Goal: Transaction & Acquisition: Purchase product/service

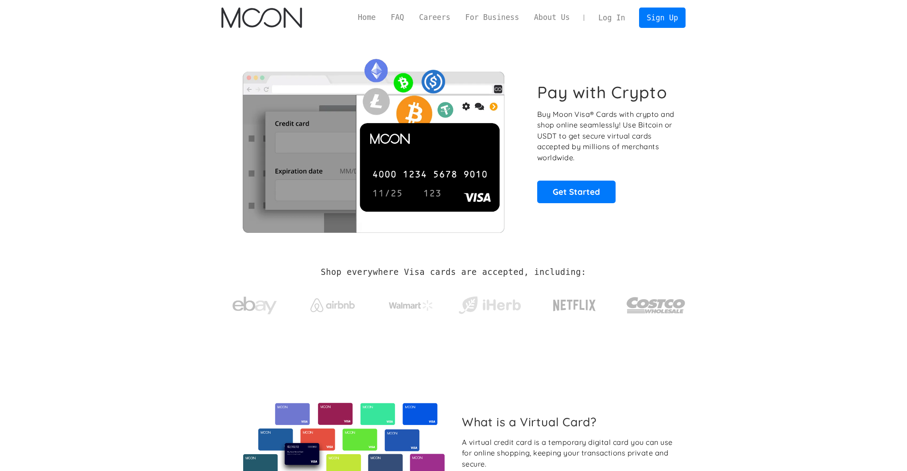
click at [604, 12] on link "Log In" at bounding box center [612, 17] width 42 height 19
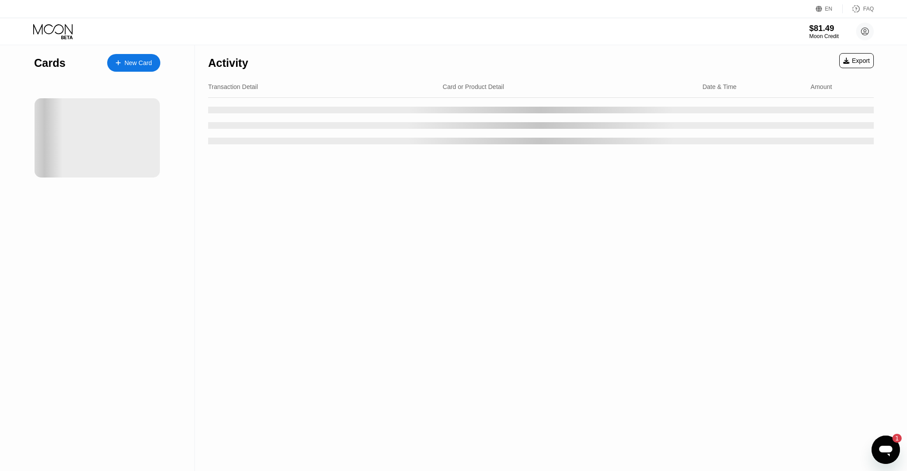
click at [817, 29] on div "$81.49" at bounding box center [824, 27] width 30 height 9
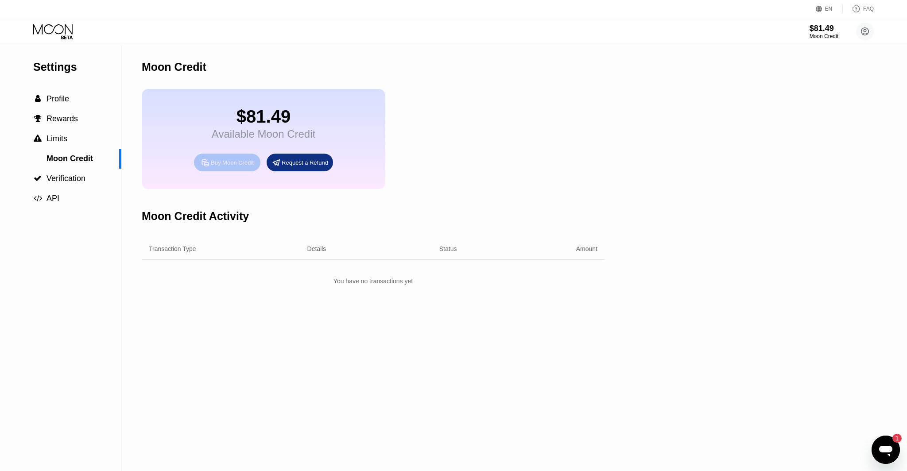
click at [216, 164] on div "Buy Moon Credit" at bounding box center [232, 163] width 43 height 8
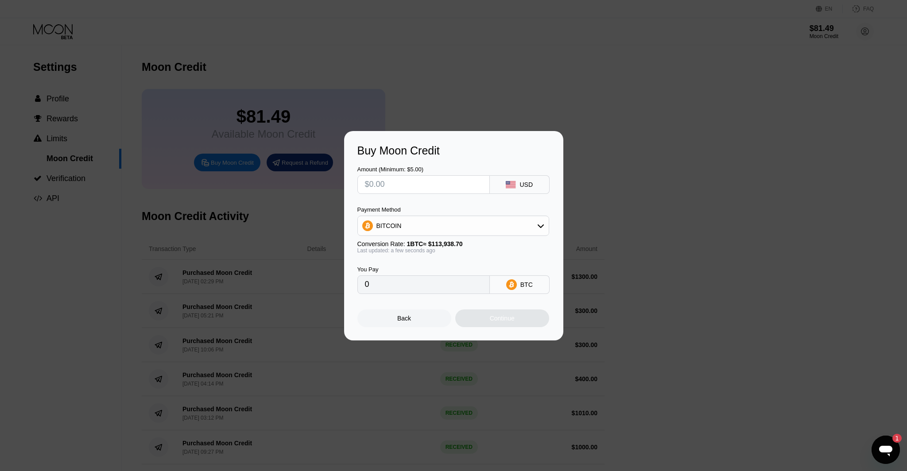
click at [415, 240] on span "1 BTC ≈ $113,938.70" at bounding box center [435, 243] width 56 height 7
click at [412, 229] on div "BITCOIN" at bounding box center [453, 226] width 191 height 18
drag, startPoint x: 406, startPoint y: 267, endPoint x: 397, endPoint y: 234, distance: 34.5
click at [406, 267] on span "USDT on TRON" at bounding box center [400, 269] width 45 height 7
type input "0.00"
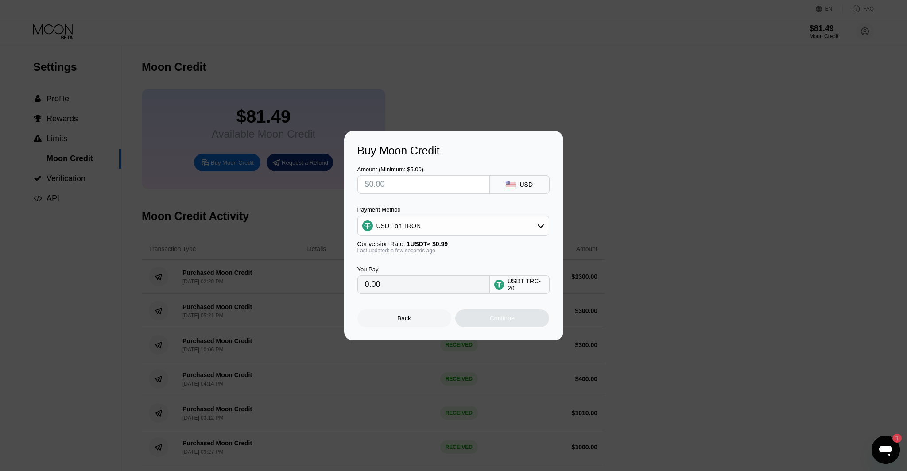
click at [389, 184] on input "text" at bounding box center [423, 185] width 117 height 18
type input "$4"
type input "4.04"
type input "$40"
type input "40.40"
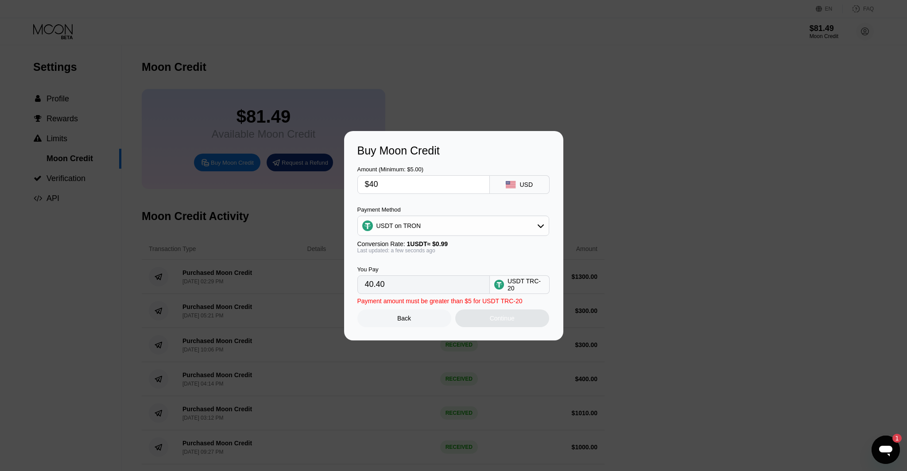
type input "$400"
type input "404.04"
type input "$400"
click at [485, 318] on div "Continue" at bounding box center [502, 318] width 94 height 18
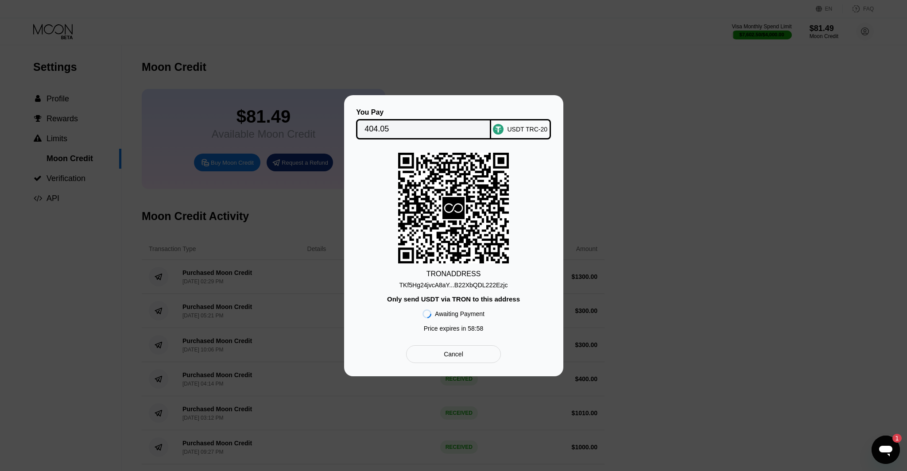
click at [463, 286] on div "TKf5Hg24jvcA8aY...B22XbQDL222Ezjc" at bounding box center [453, 285] width 108 height 7
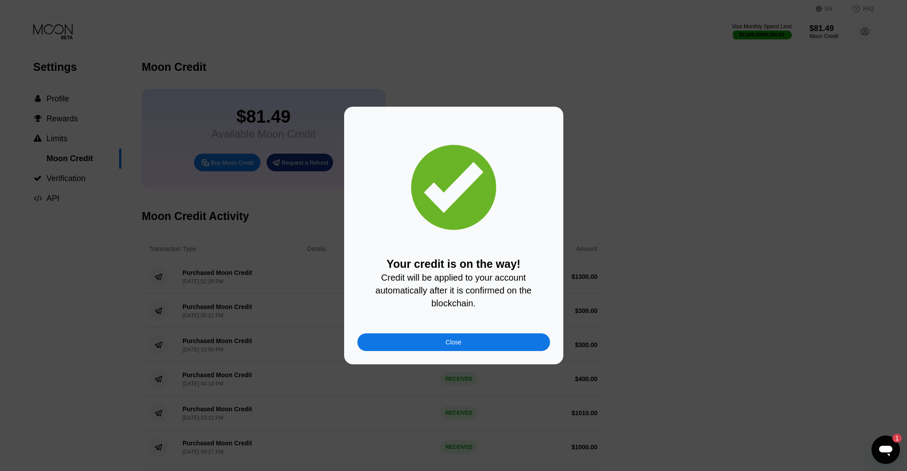
scroll to position [0, 0]
click at [484, 347] on div "Close" at bounding box center [453, 342] width 193 height 18
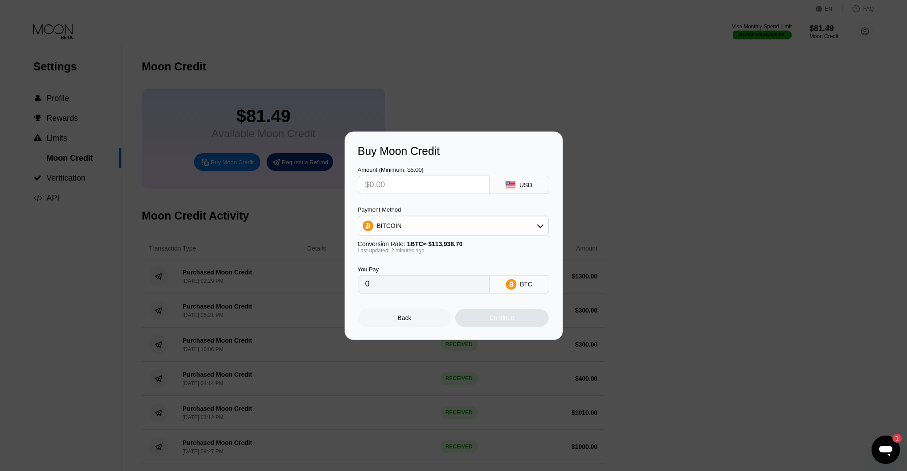
scroll to position [0, 0]
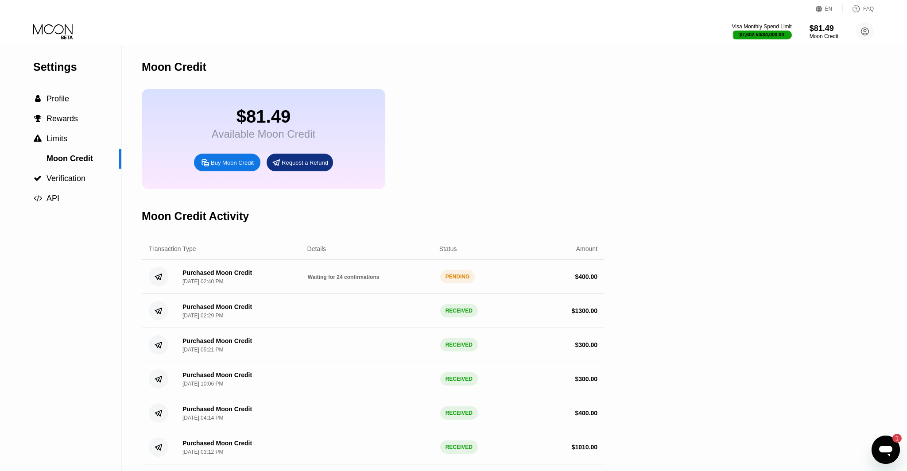
click at [52, 5] on div "EN Language Select an item Save FAQ" at bounding box center [453, 9] width 907 height 18
click at [47, 20] on div "Visa Monthly Spend Limit $7,602.50 / $4,000.00 $81.49 Moon Credit ceo@dithailan…" at bounding box center [453, 31] width 907 height 27
click at [48, 21] on div "Visa Monthly Spend Limit $7,602.50 / $4,000.00 $81.49 Moon Credit ceo@dithailan…" at bounding box center [453, 31] width 907 height 27
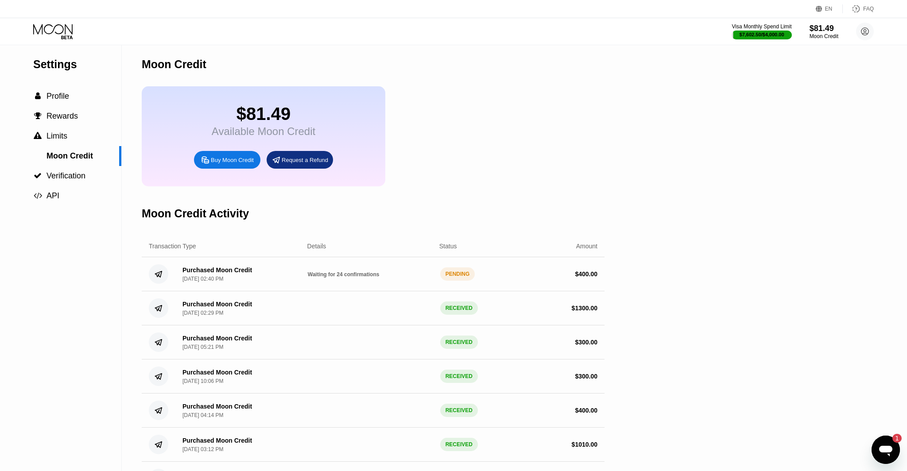
click at [48, 25] on icon at bounding box center [52, 29] width 39 height 10
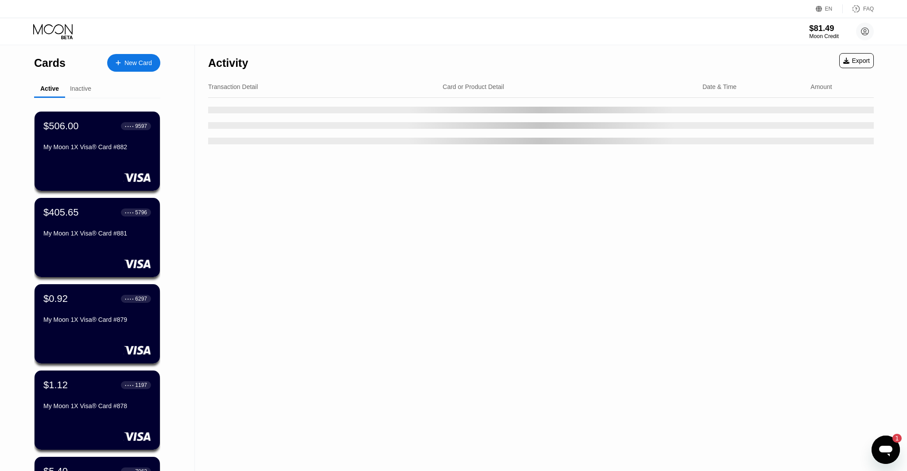
click at [813, 31] on div "$81.49" at bounding box center [824, 27] width 30 height 9
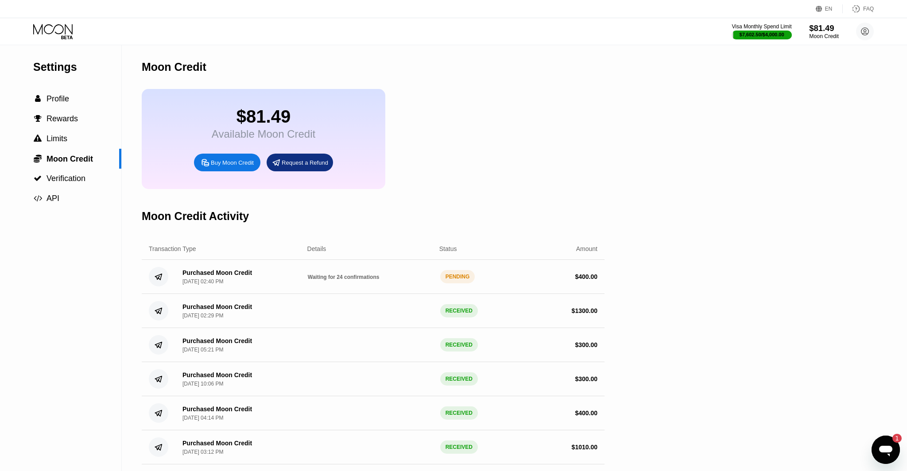
click at [827, 30] on div "$81.49" at bounding box center [824, 27] width 30 height 9
click at [826, 31] on div "$81.49" at bounding box center [824, 27] width 30 height 9
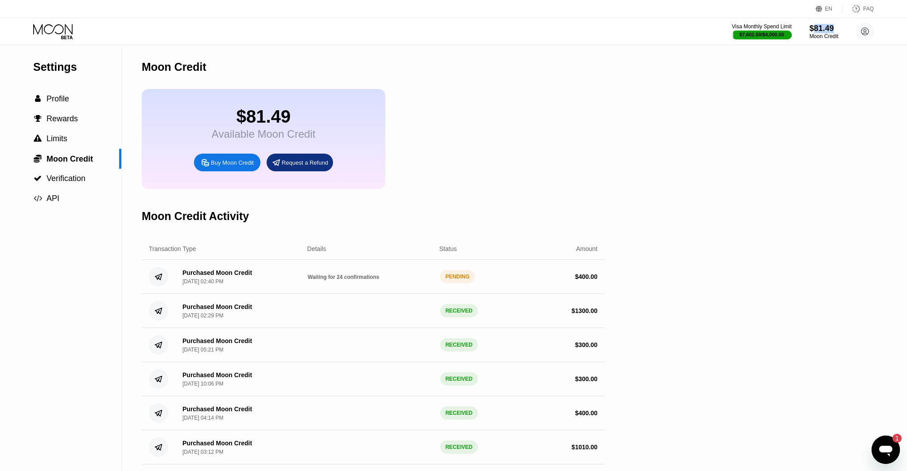
click at [44, 99] on div " Profile" at bounding box center [51, 98] width 36 height 9
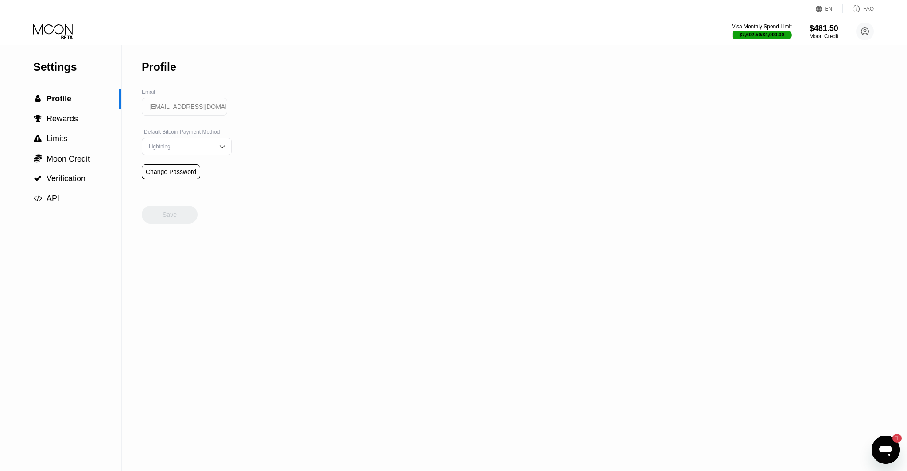
click at [51, 42] on div "Visa Monthly Spend Limit $7,602.50 / $4,000.00 $481.50 Moon Credit ceo@dithaila…" at bounding box center [453, 31] width 907 height 27
click at [52, 37] on icon at bounding box center [53, 31] width 41 height 15
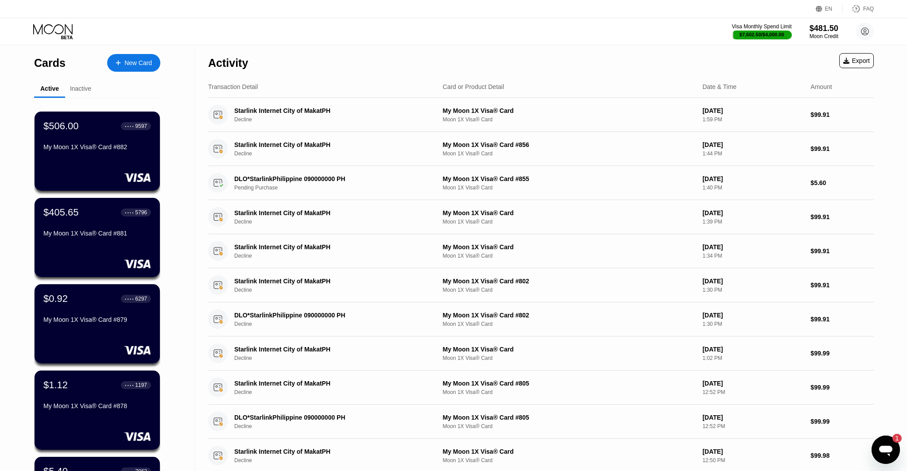
click at [143, 51] on div "Cards New Card" at bounding box center [97, 60] width 126 height 31
click at [139, 56] on div "New Card" at bounding box center [133, 63] width 53 height 18
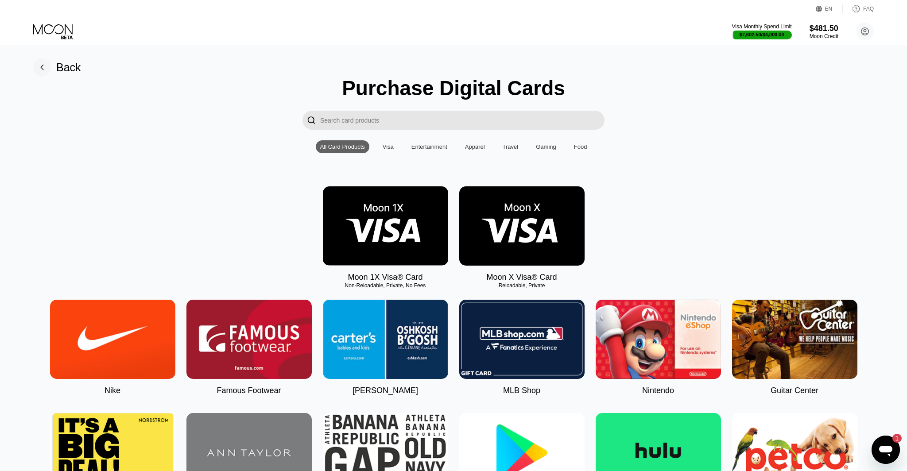
click at [412, 232] on img at bounding box center [385, 225] width 125 height 79
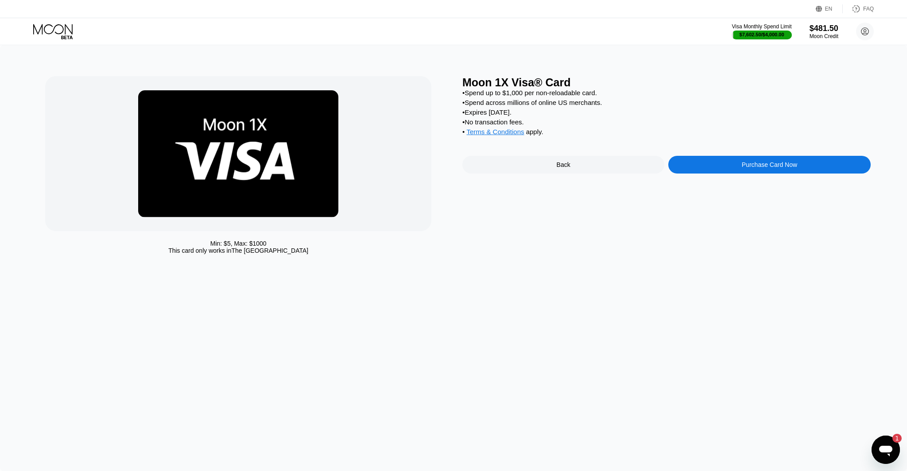
click at [790, 162] on div "Purchase Card Now" at bounding box center [768, 164] width 55 height 7
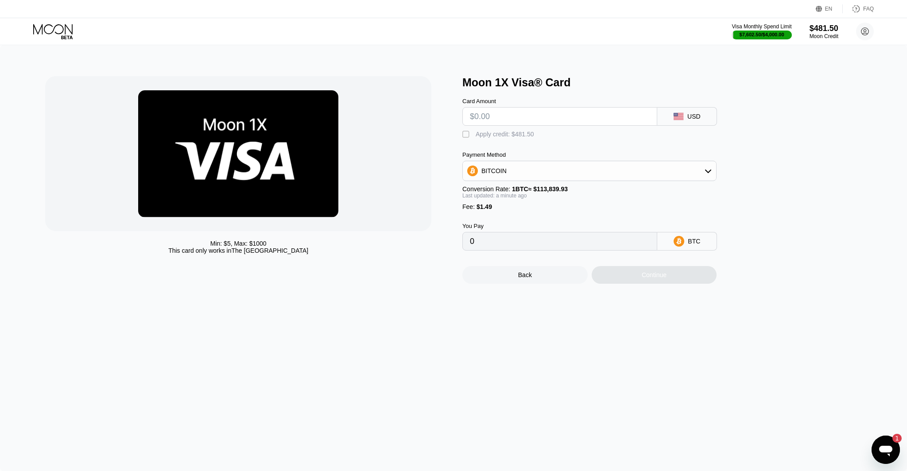
click at [466, 135] on div "" at bounding box center [466, 134] width 9 height 9
click at [485, 119] on input "text" at bounding box center [560, 117] width 180 height 18
type input "$100.2"
click at [673, 274] on div "Continue" at bounding box center [653, 275] width 125 height 18
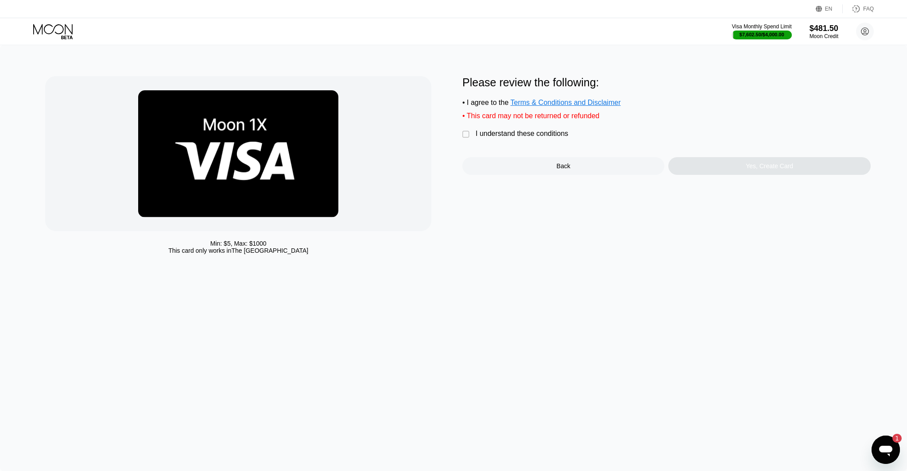
drag, startPoint x: 465, startPoint y: 135, endPoint x: 581, endPoint y: 158, distance: 118.3
click at [465, 135] on div "" at bounding box center [466, 134] width 9 height 9
click at [717, 170] on div "Yes, Create Card" at bounding box center [769, 166] width 202 height 18
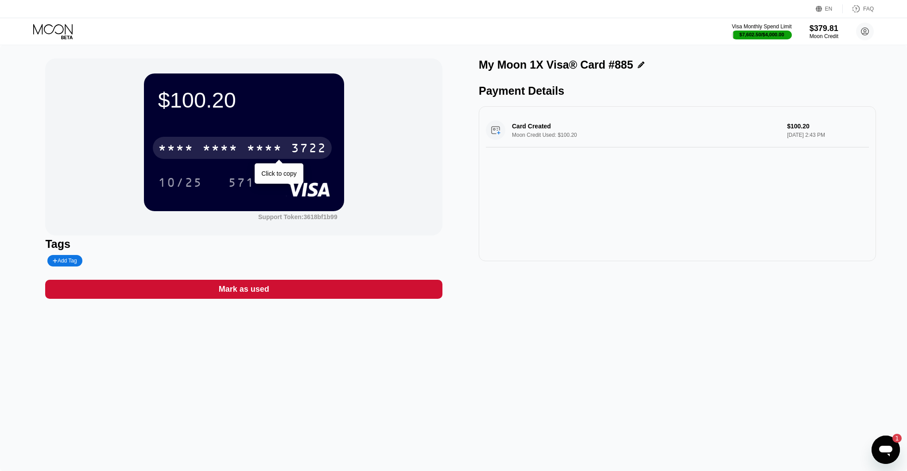
click at [223, 152] on div "* * * *" at bounding box center [219, 149] width 35 height 14
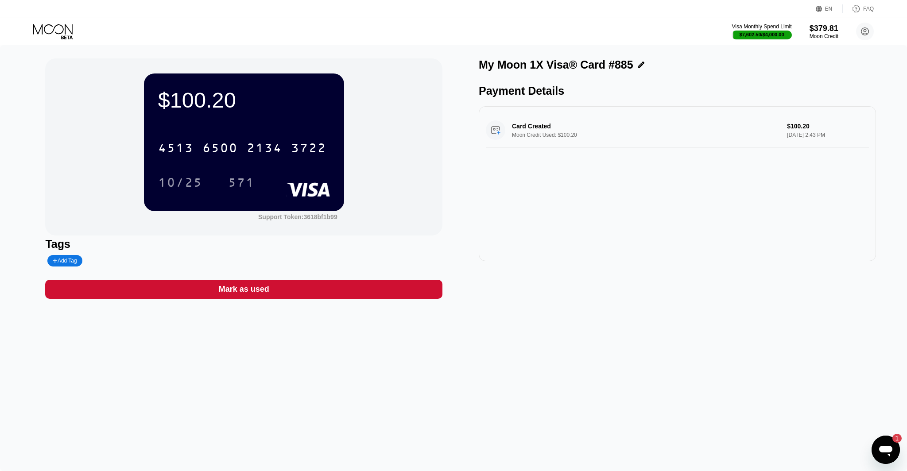
click at [54, 19] on div "Visa Monthly Spend Limit $7,602.50 / $4,000.00 $379.81 Moon Credit ceo@dithaila…" at bounding box center [453, 31] width 907 height 27
click at [62, 35] on icon at bounding box center [53, 31] width 41 height 15
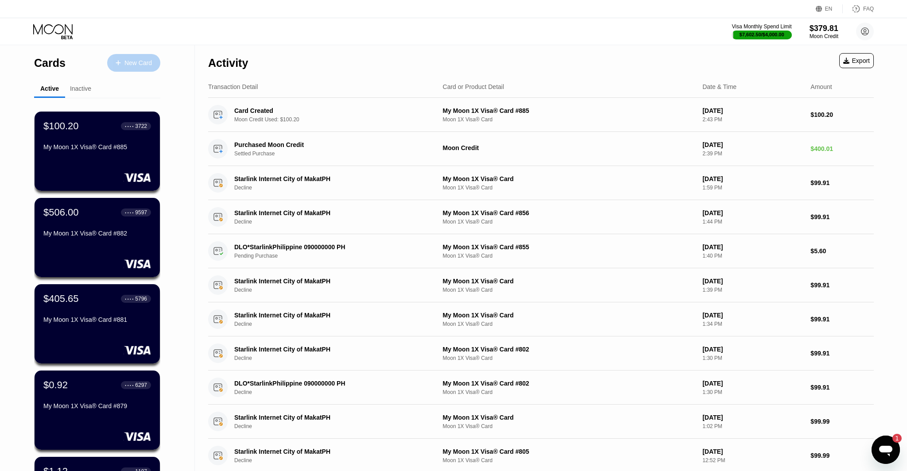
click at [123, 64] on div at bounding box center [123, 63] width 4 height 8
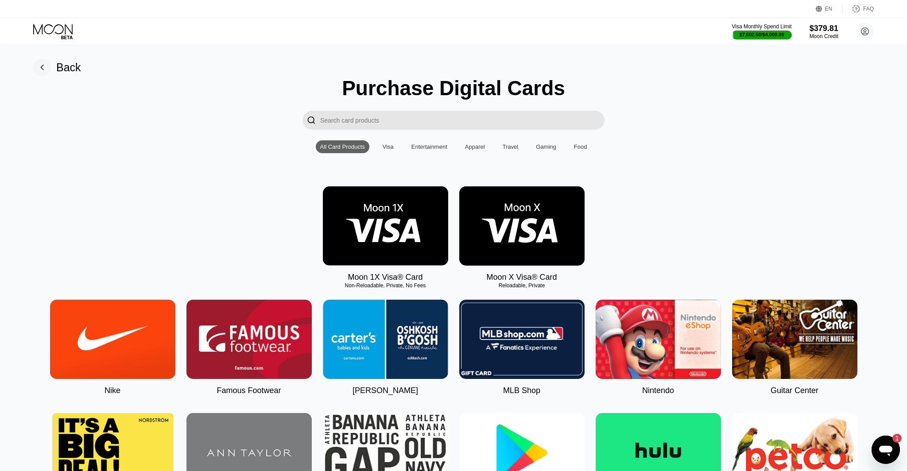
click at [407, 229] on img at bounding box center [385, 225] width 125 height 79
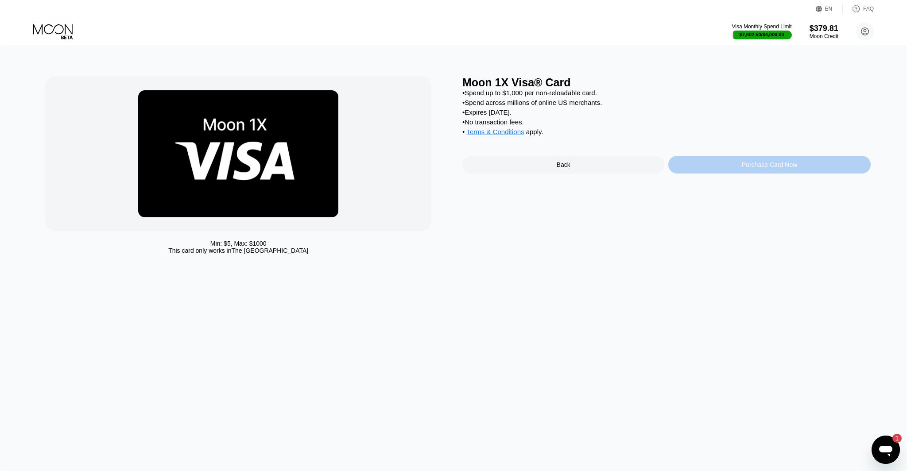
click at [719, 171] on div "Purchase Card Now" at bounding box center [769, 165] width 202 height 18
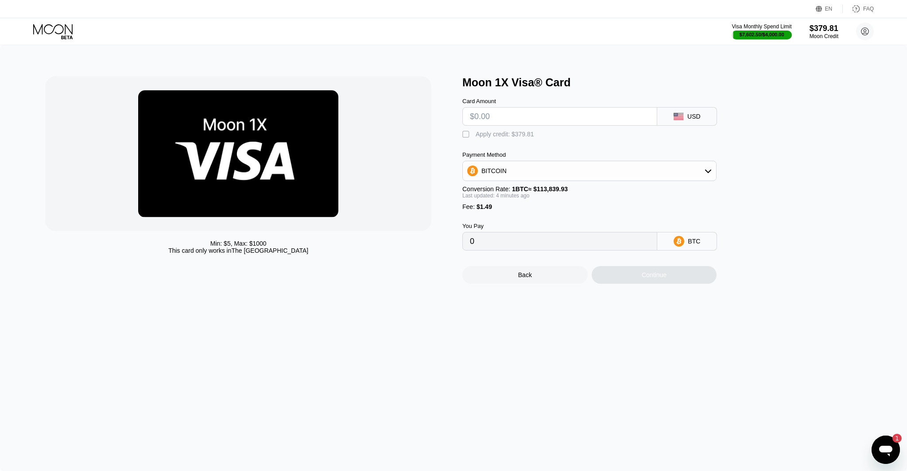
drag, startPoint x: 466, startPoint y: 137, endPoint x: 472, endPoint y: 127, distance: 12.2
click at [465, 137] on div "" at bounding box center [466, 134] width 9 height 9
click at [478, 120] on input "text" at bounding box center [560, 117] width 180 height 18
type input "$101"
click at [606, 271] on div "Continue" at bounding box center [653, 275] width 125 height 18
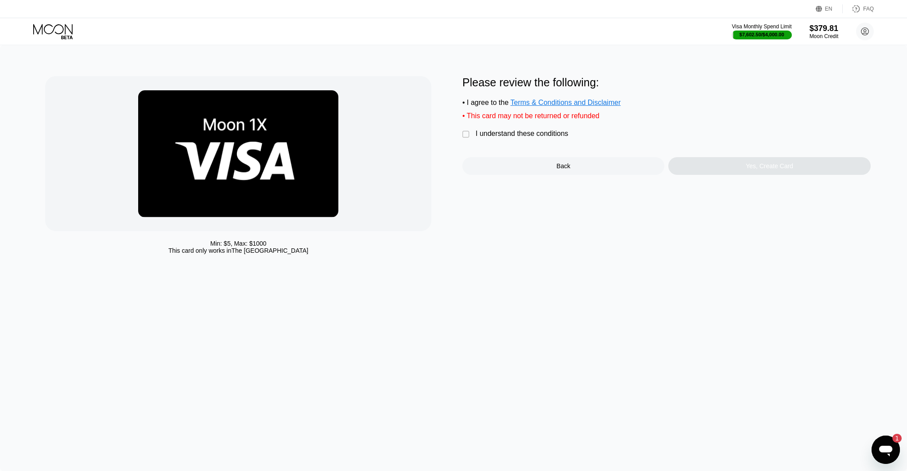
drag, startPoint x: 461, startPoint y: 134, endPoint x: 532, endPoint y: 147, distance: 72.5
click at [461, 134] on div "Min: $ 5 , Max: $ 1000 This card only works in The United States Please review …" at bounding box center [453, 167] width 816 height 182
click at [463, 132] on div "" at bounding box center [466, 134] width 9 height 9
click at [730, 174] on div "Yes, Create Card" at bounding box center [769, 166] width 202 height 18
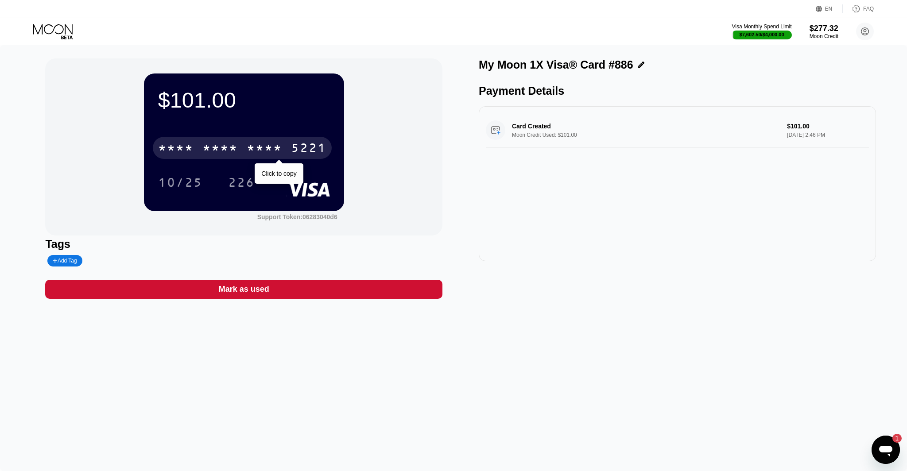
click at [279, 139] on div "* * * * * * * * * * * * 5221" at bounding box center [242, 148] width 179 height 22
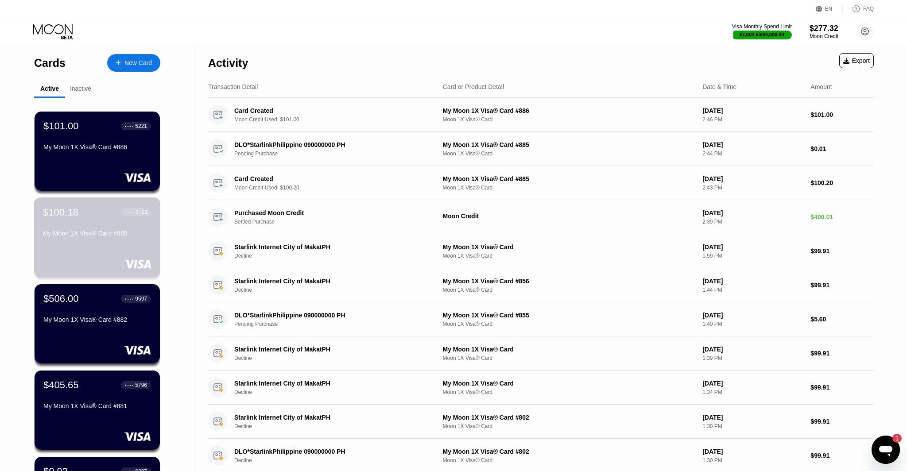
click at [120, 256] on div "$100.18 ● ● ● ● 3722 My Moon 1X Visa® Card #885" at bounding box center [97, 237] width 127 height 80
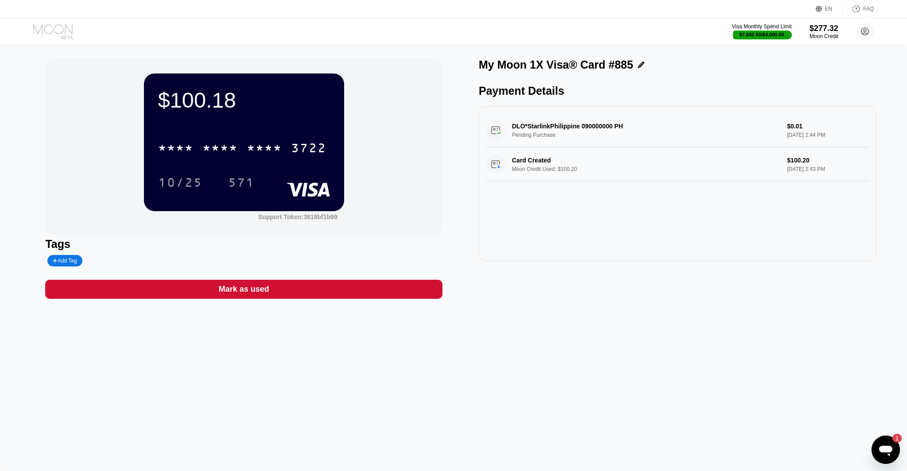
click at [39, 33] on icon at bounding box center [53, 31] width 41 height 15
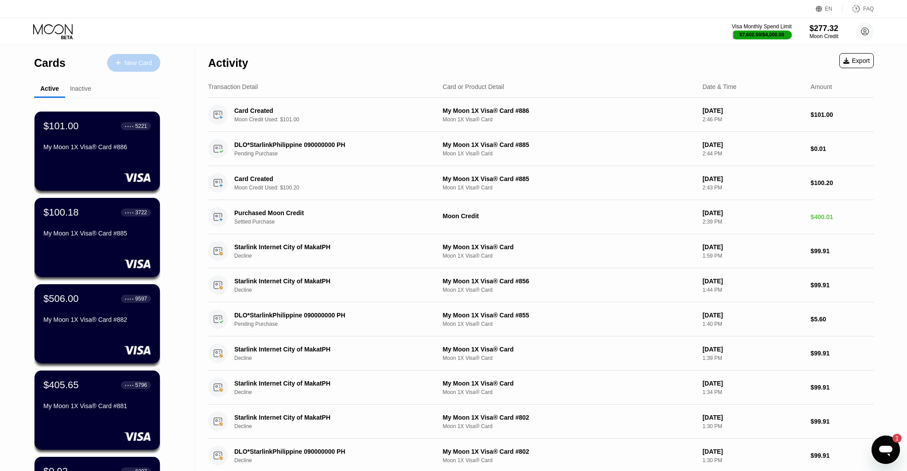
click at [147, 64] on div "New Card" at bounding box center [137, 63] width 27 height 8
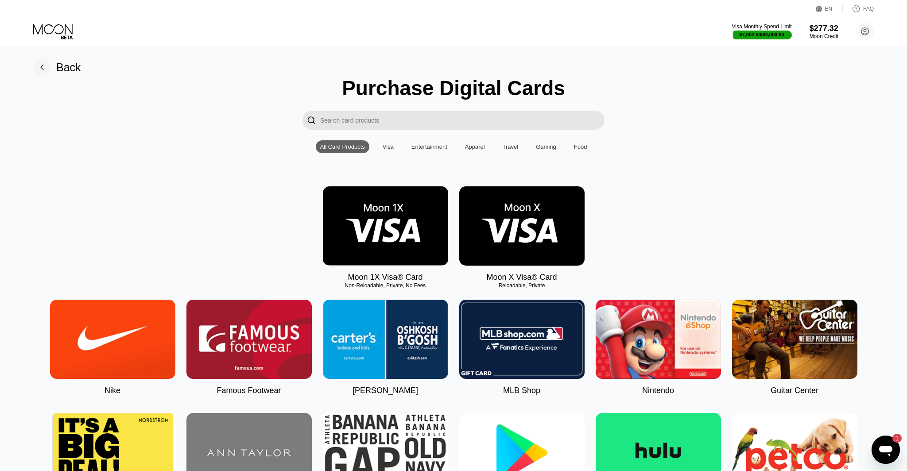
click at [407, 196] on img at bounding box center [385, 225] width 125 height 79
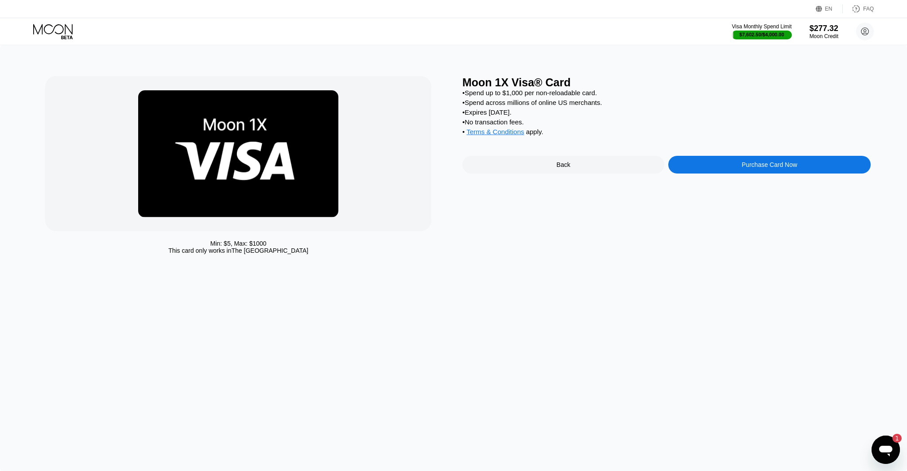
click at [747, 166] on div "Purchase Card Now" at bounding box center [768, 164] width 55 height 7
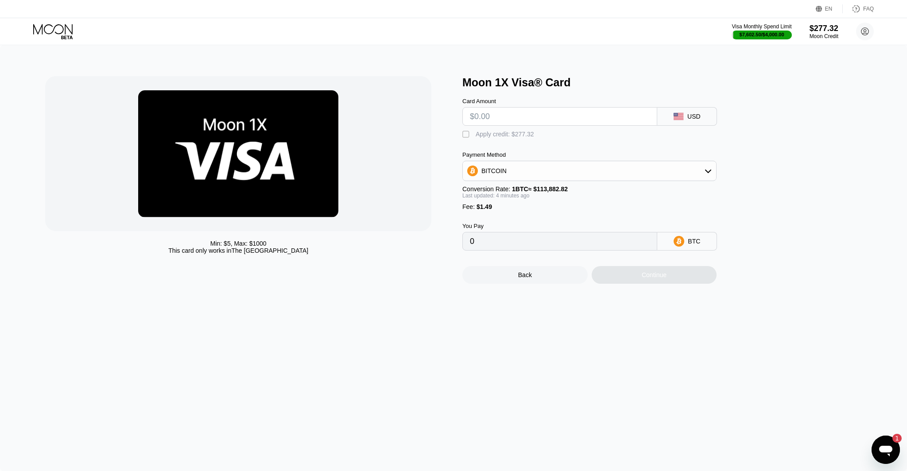
click at [491, 119] on input "text" at bounding box center [560, 117] width 180 height 18
type input "$1"
type input "0.00002187"
type input "$10"
type input "0.00010088"
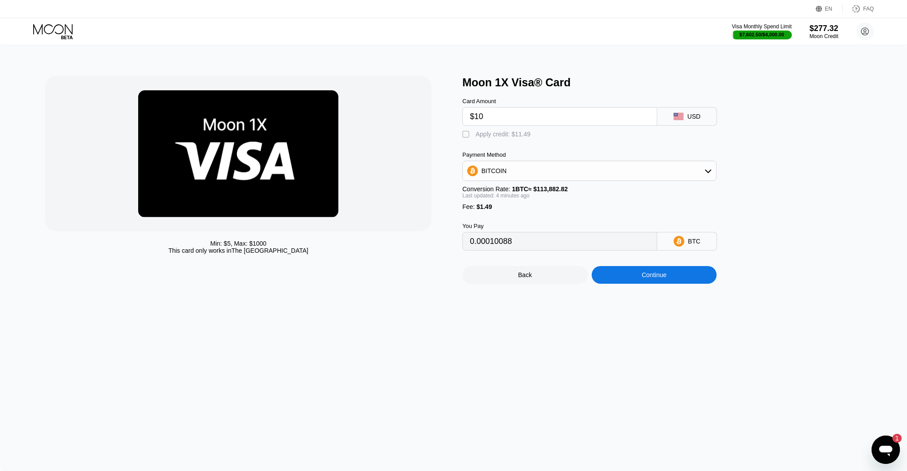
type input "$101"
type input "0.00089982"
type input "$10"
type input "0.00010088"
type input "$100"
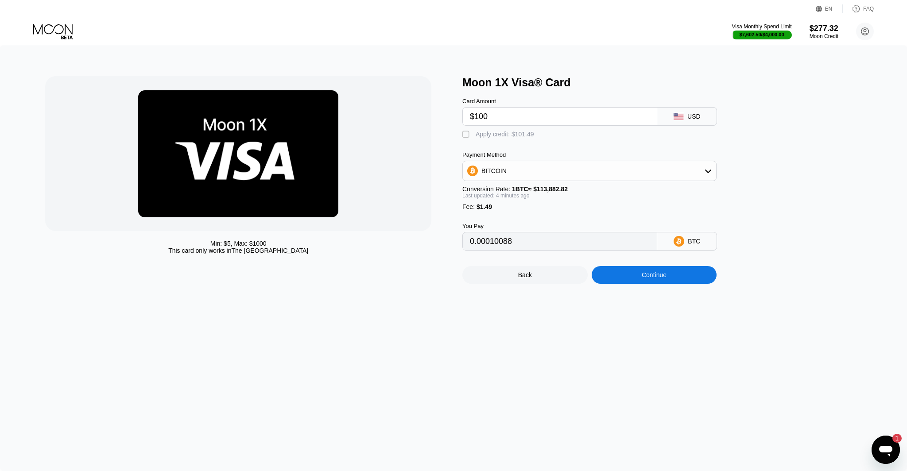
type input "0.00089104"
type input "$100.5"
type input "0.00089543"
type input "$100.5"
drag, startPoint x: 466, startPoint y: 132, endPoint x: 482, endPoint y: 151, distance: 25.2
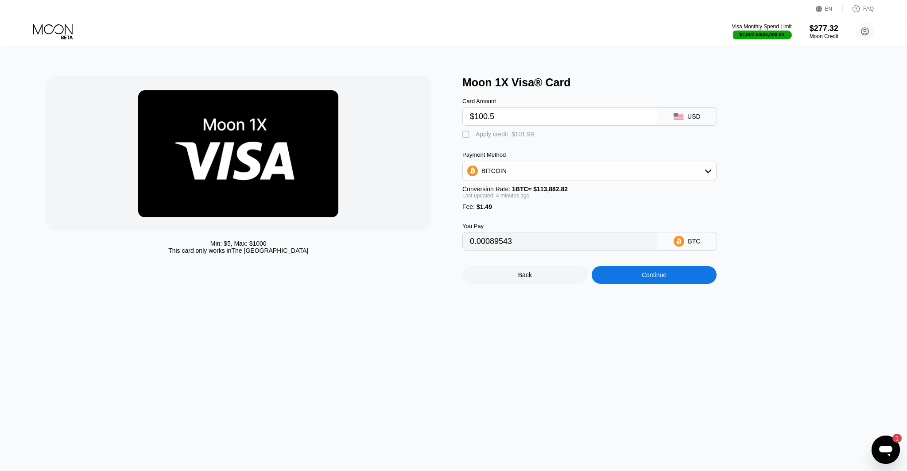
click at [466, 132] on div "" at bounding box center [466, 134] width 9 height 9
type input "0"
click at [659, 275] on div "Continue" at bounding box center [653, 274] width 25 height 7
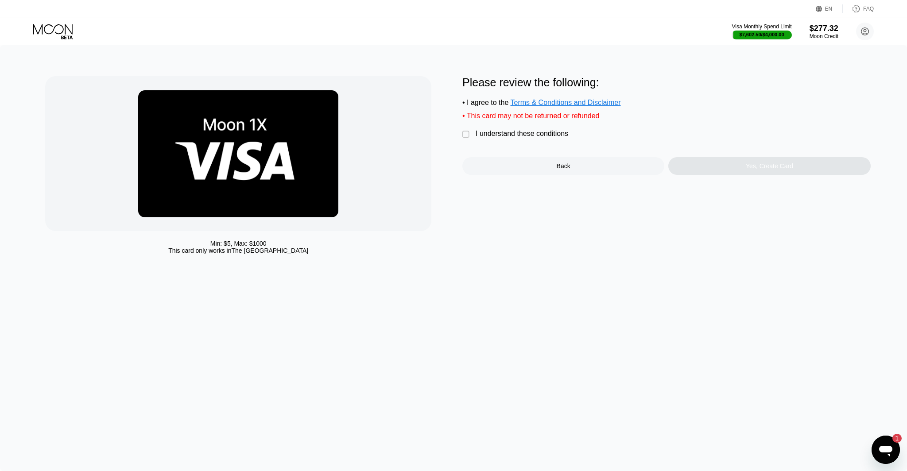
click at [490, 134] on div "I understand these conditions" at bounding box center [521, 134] width 93 height 8
click at [730, 166] on div "Yes, Create Card" at bounding box center [769, 166] width 202 height 18
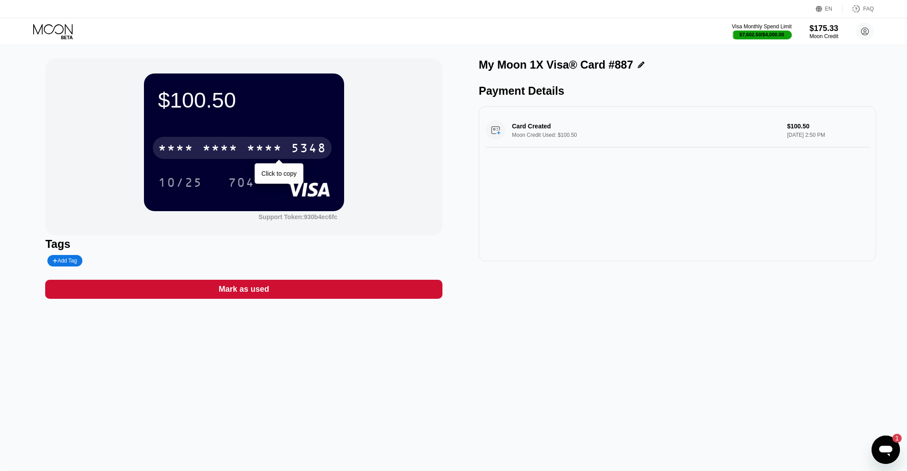
click at [241, 141] on div "* * * * * * * * * * * * 5348" at bounding box center [242, 148] width 179 height 22
